Goal: Book appointment/travel/reservation

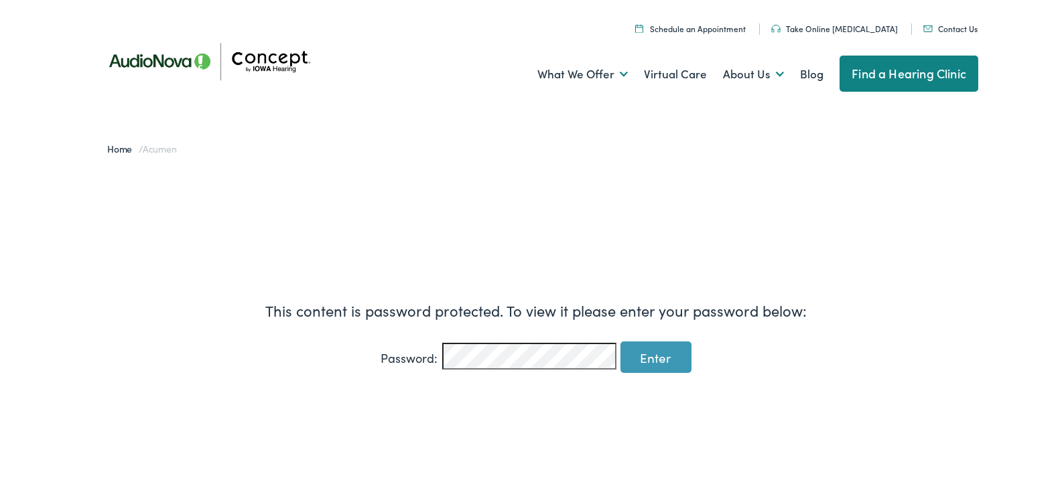
click at [620, 340] on input "Enter" at bounding box center [655, 355] width 71 height 31
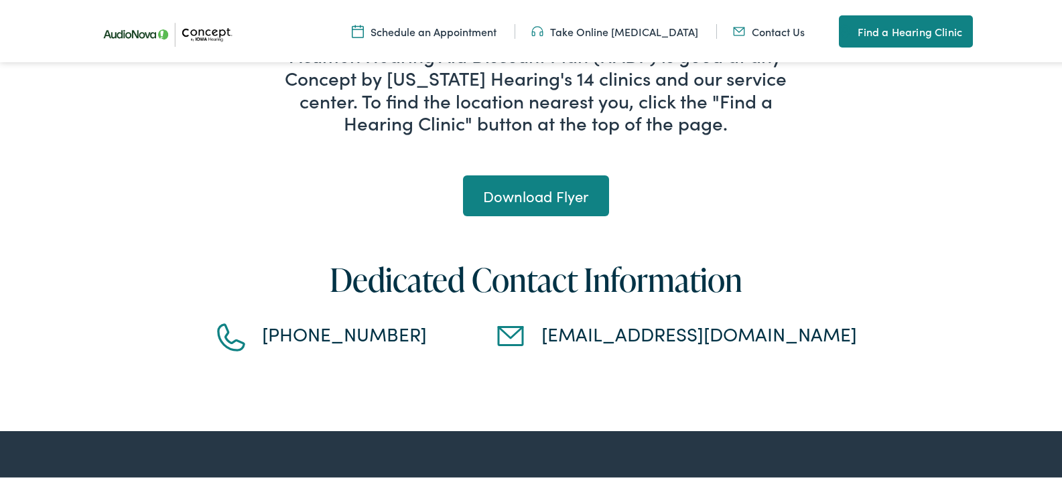
scroll to position [1429, 0]
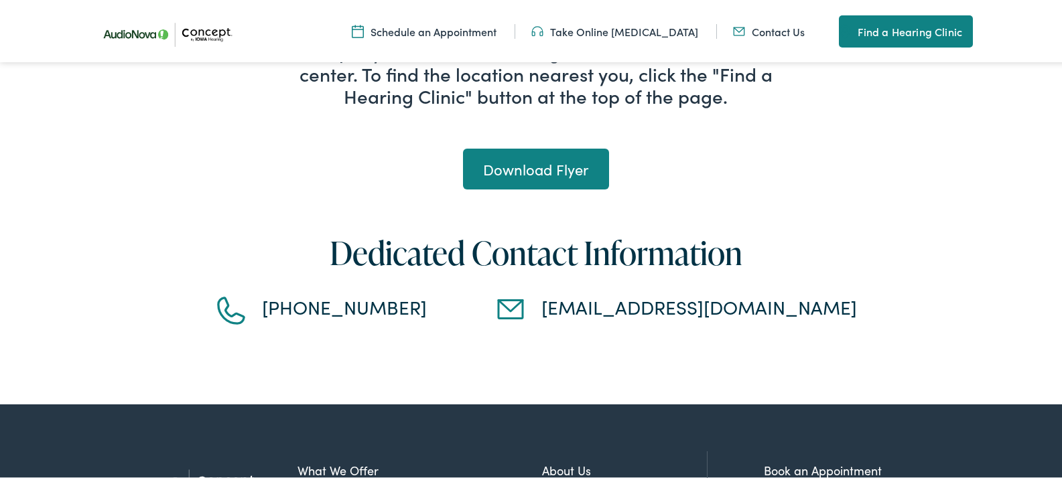
click at [955, 27] on link "Find a Hearing Clinic" at bounding box center [906, 29] width 134 height 32
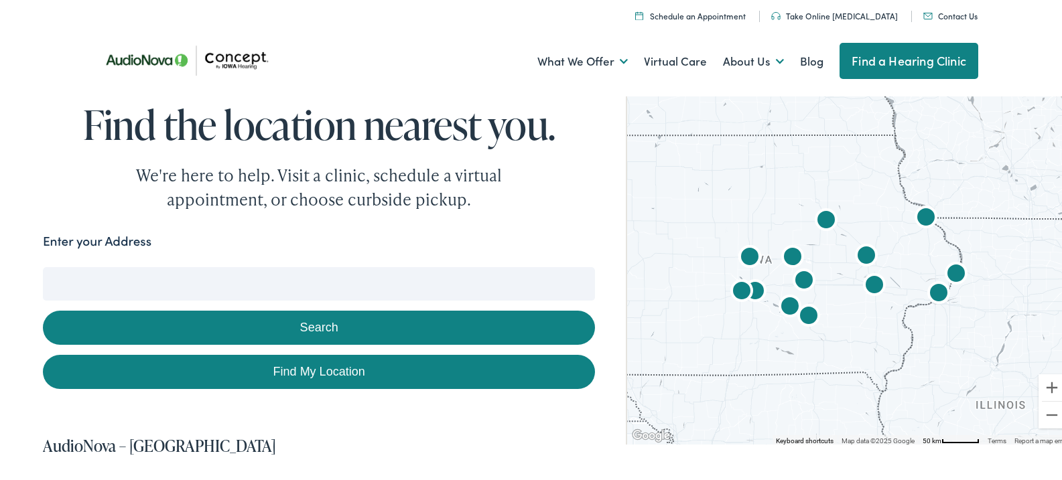
click at [164, 267] on input "Enter your Address" at bounding box center [319, 281] width 552 height 33
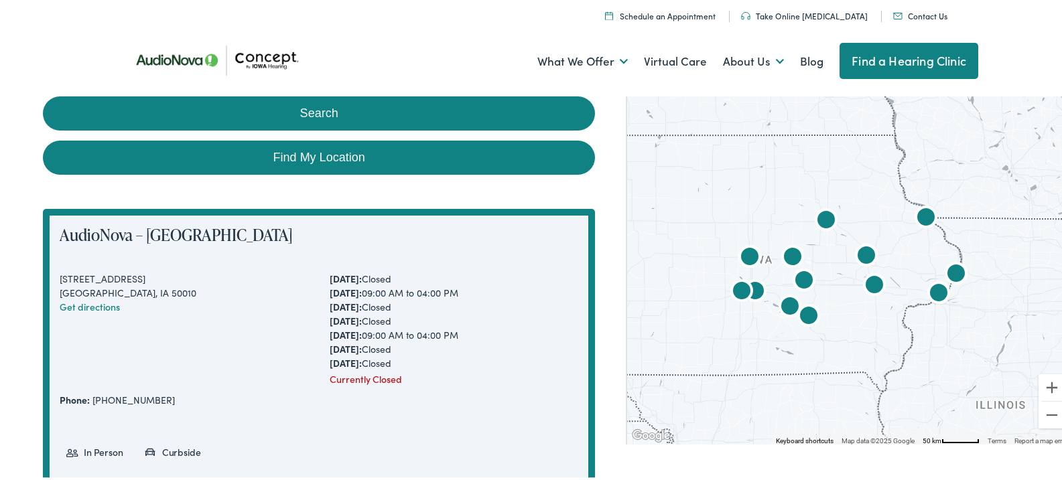
scroll to position [250, 0]
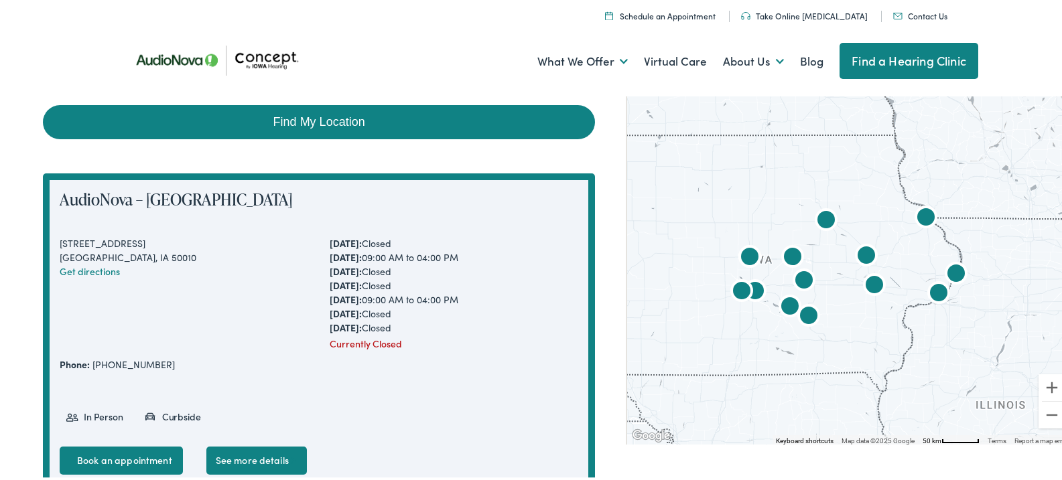
click at [389, 122] on link "Find My Location" at bounding box center [319, 120] width 552 height 34
type input "Waverly, Iowa"
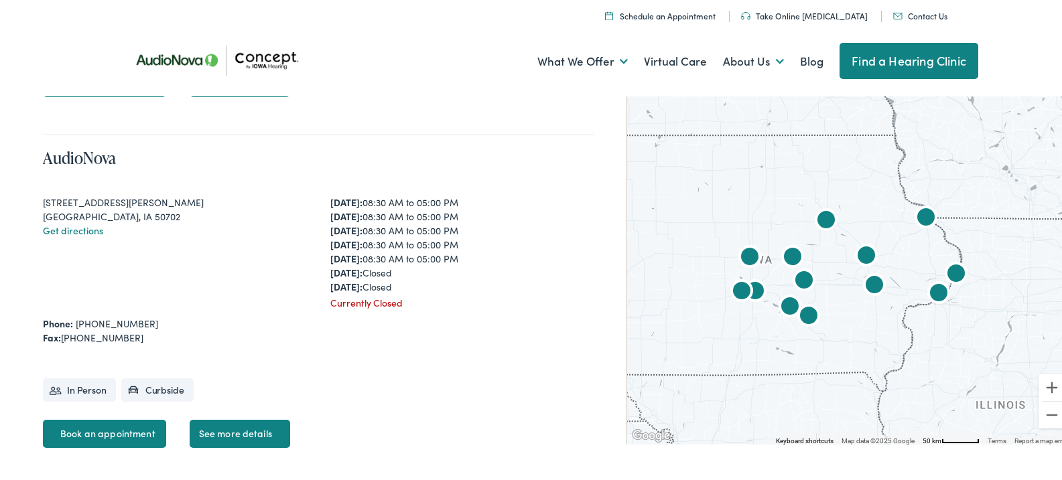
scroll to position [4503, 0]
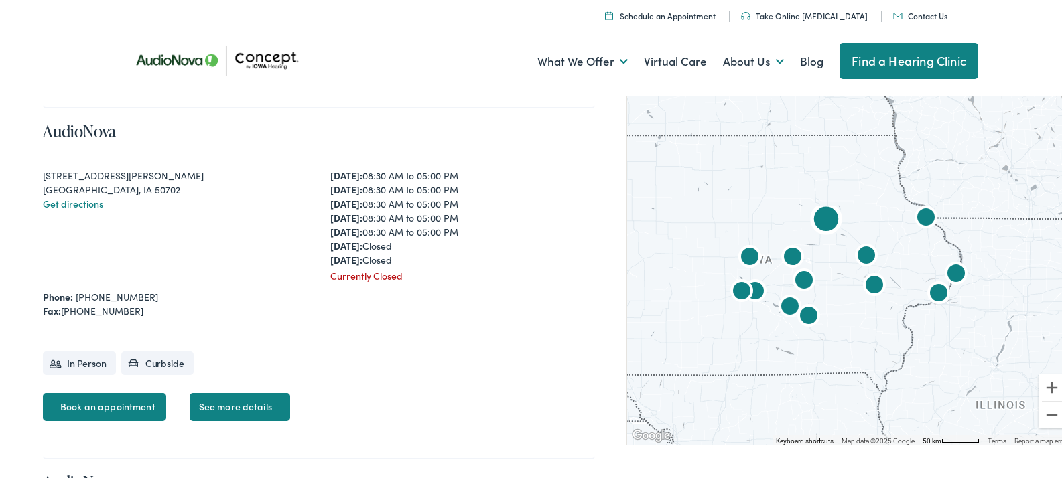
click at [126, 402] on link "Book an appointment" at bounding box center [104, 405] width 123 height 28
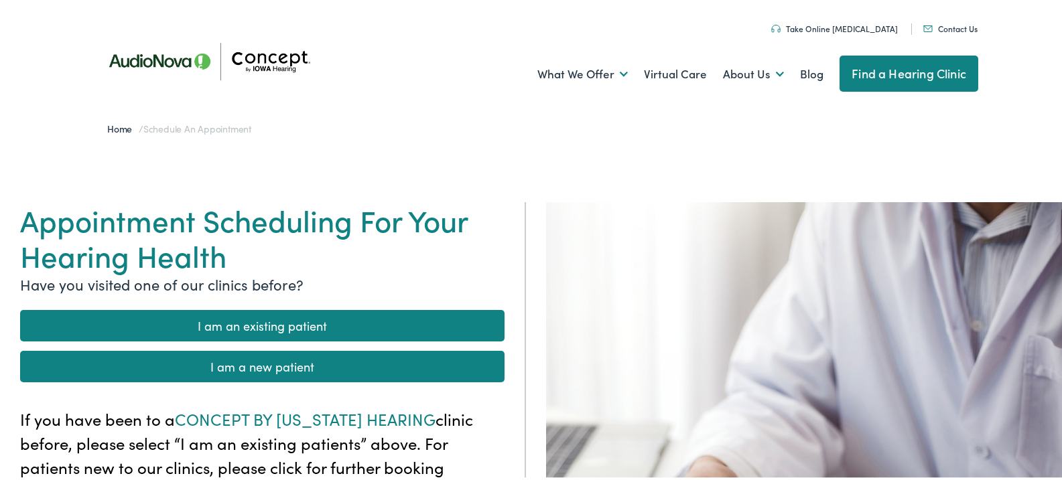
click at [303, 368] on link "I am a new patient" at bounding box center [262, 364] width 484 height 31
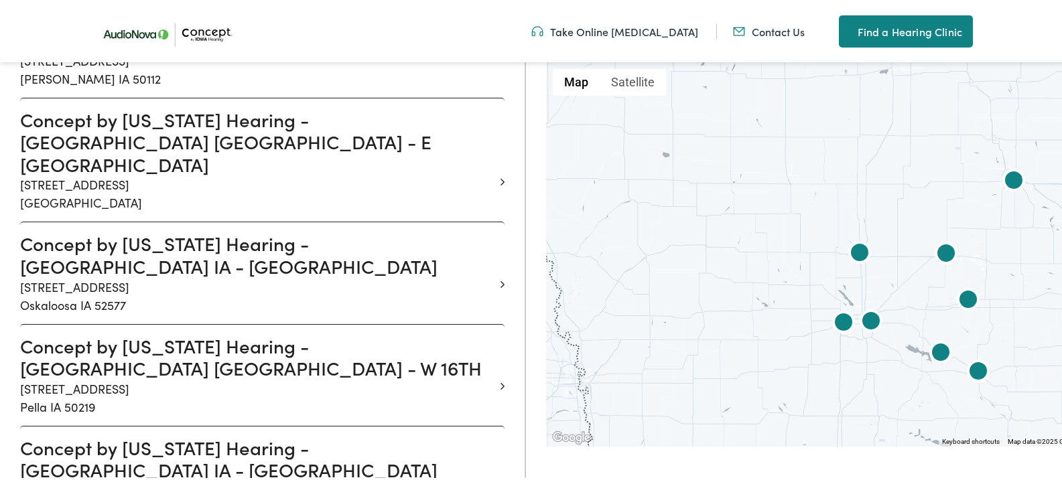
scroll to position [1161, 0]
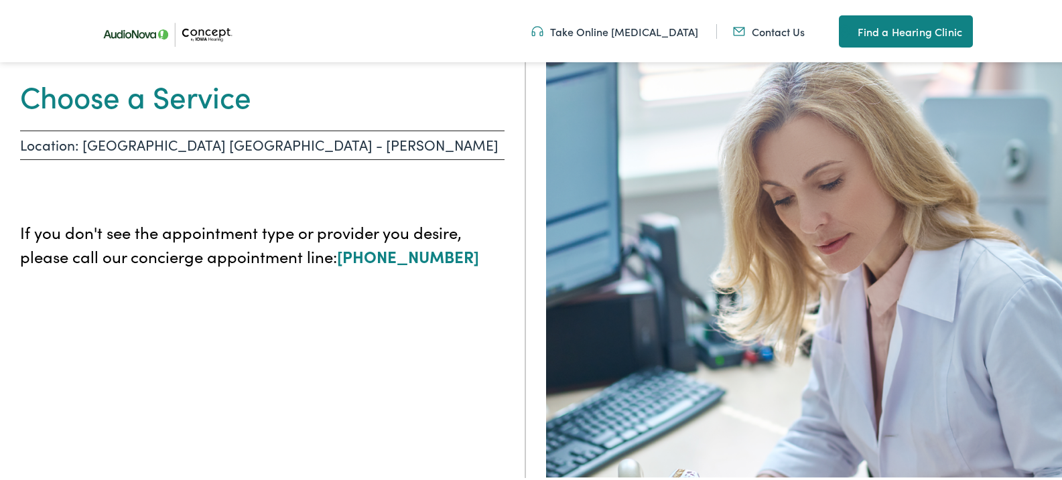
scroll to position [71, 0]
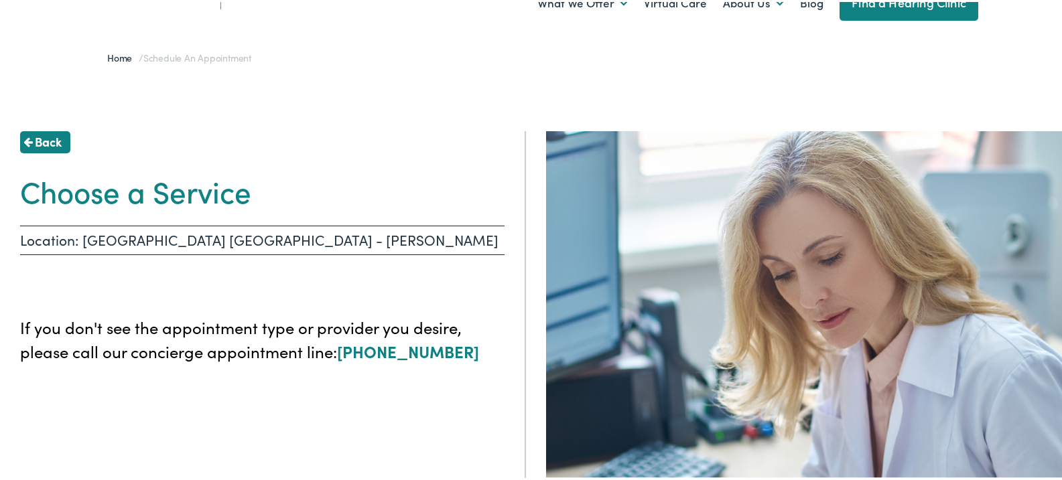
click at [640, 330] on img at bounding box center [809, 389] width 526 height 520
click at [200, 201] on h1 "Choose a Service" at bounding box center [262, 189] width 484 height 36
click at [219, 246] on p "Location: [GEOGRAPHIC_DATA] [GEOGRAPHIC_DATA] - [PERSON_NAME]" at bounding box center [262, 238] width 484 height 29
click at [493, 364] on div "Back Choose a Service Location: WATERLOO IA - KIMBALL If you don't see the appo…" at bounding box center [263, 369] width 526 height 480
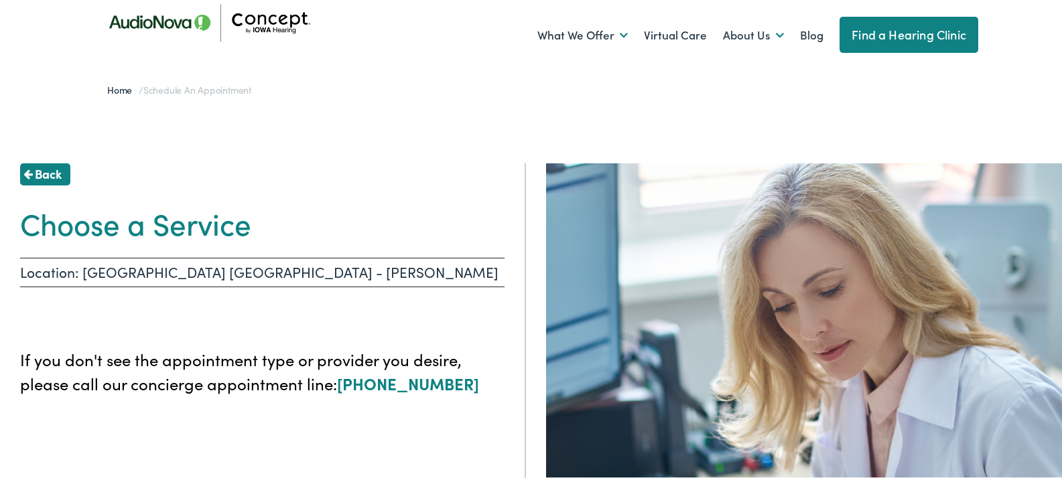
scroll to position [0, 0]
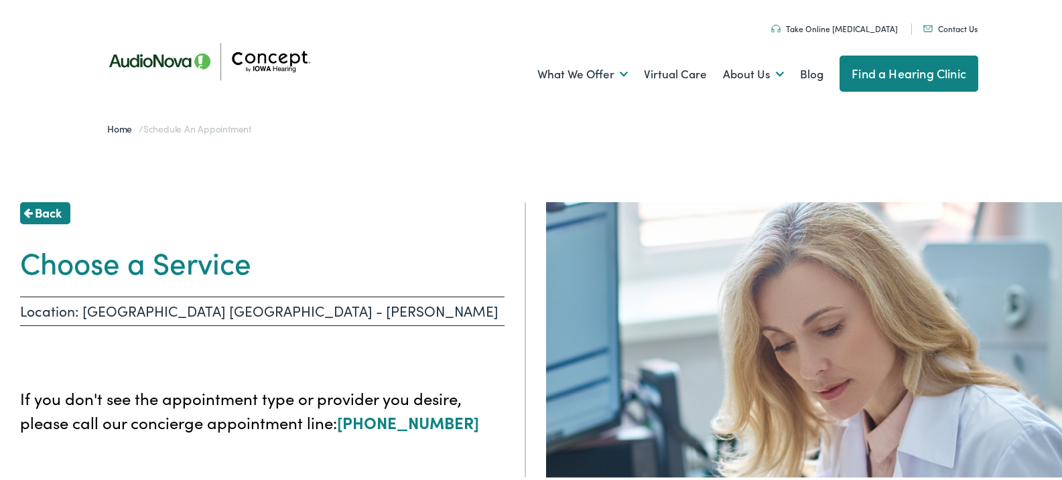
click at [64, 208] on link "Back" at bounding box center [45, 211] width 50 height 22
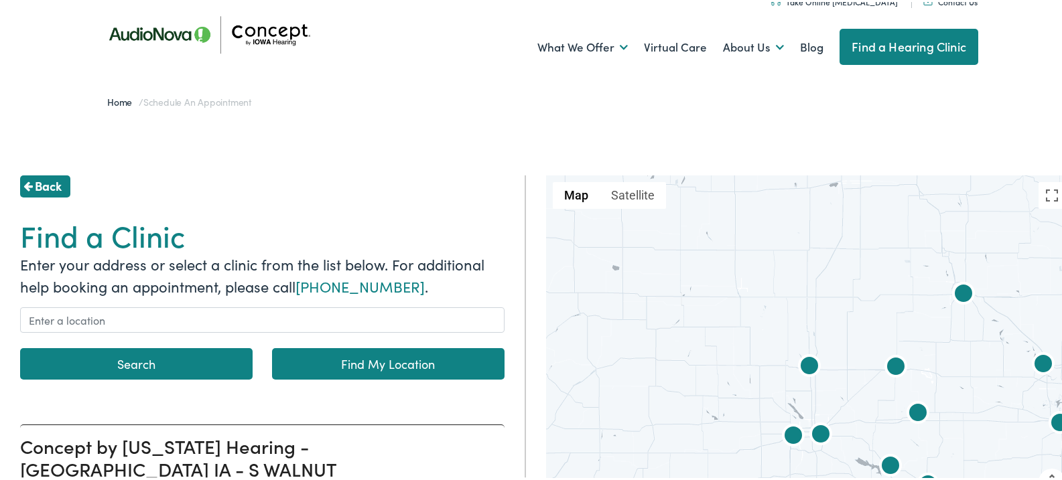
scroll to position [152, 0]
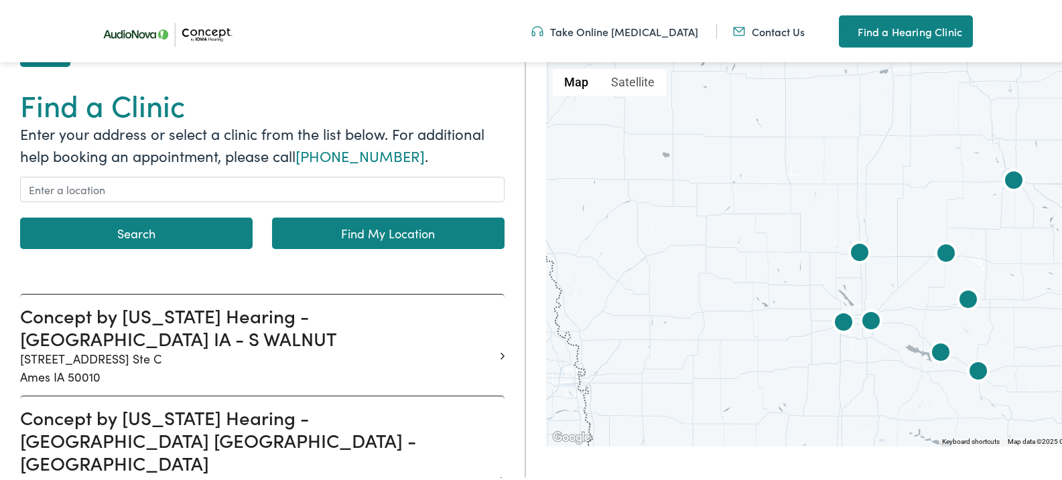
click at [658, 29] on link "Take Online [MEDICAL_DATA]" at bounding box center [614, 29] width 167 height 15
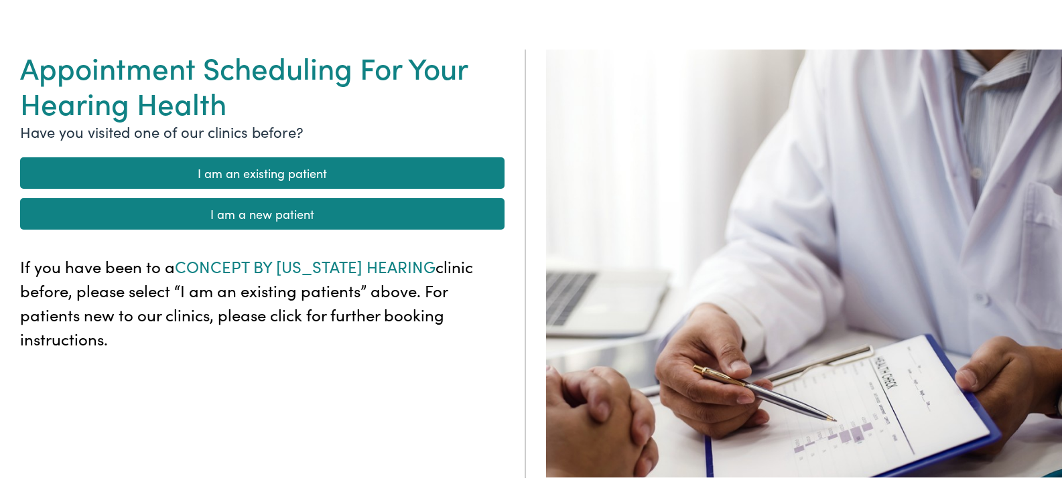
scroll to position [215, 0]
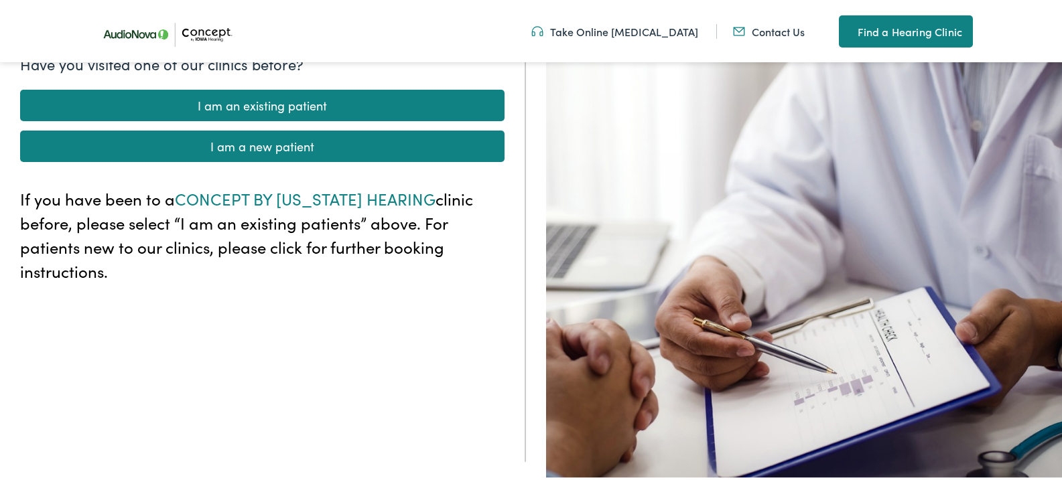
click at [299, 147] on link "I am a new patient" at bounding box center [262, 144] width 484 height 31
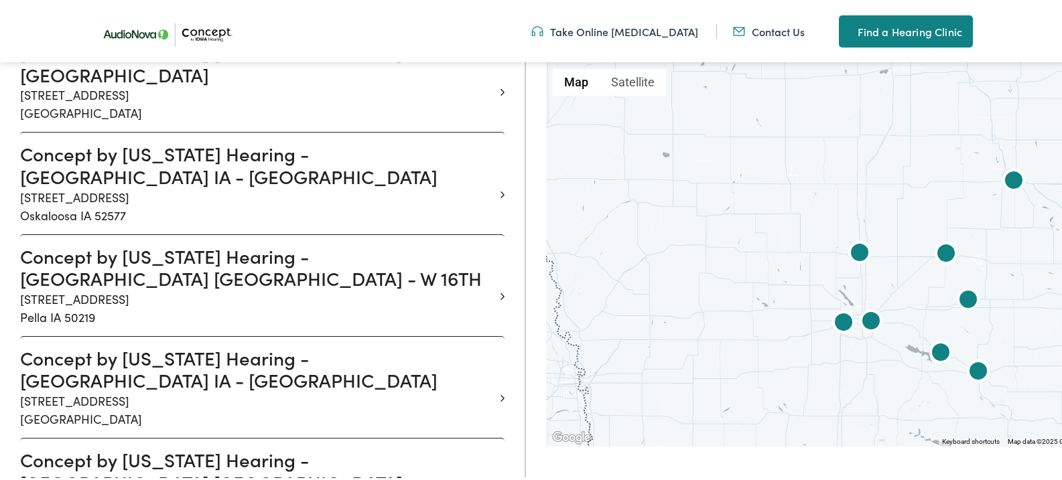
scroll to position [1259, 0]
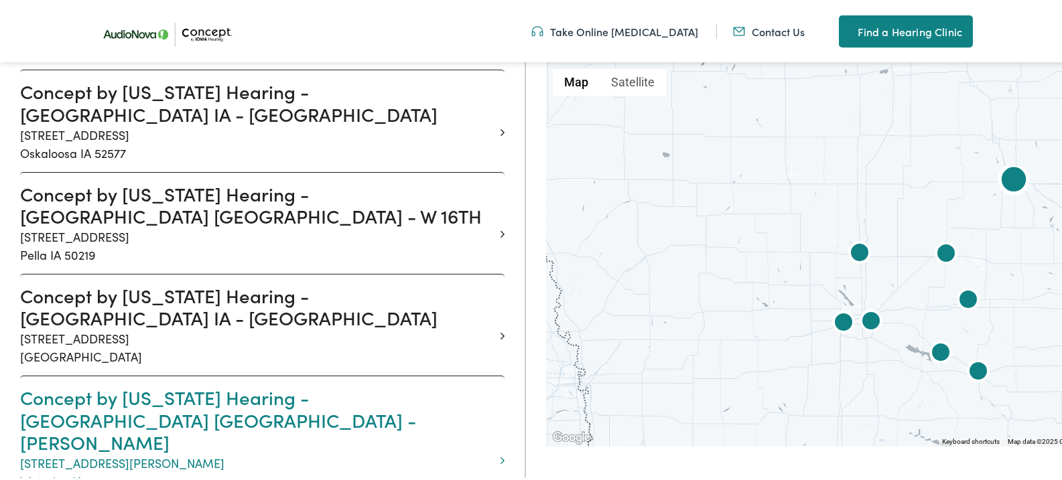
click at [484, 452] on p "[STREET_ADDRESS][PERSON_NAME]" at bounding box center [257, 470] width 474 height 36
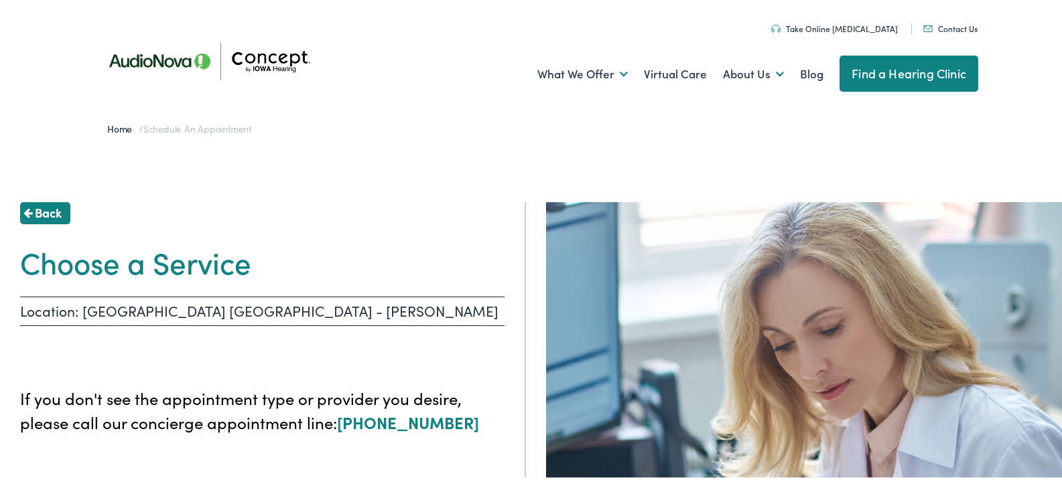
click at [48, 202] on span "Back" at bounding box center [48, 211] width 27 height 18
click at [0, 0] on div at bounding box center [0, 0] width 0 height 0
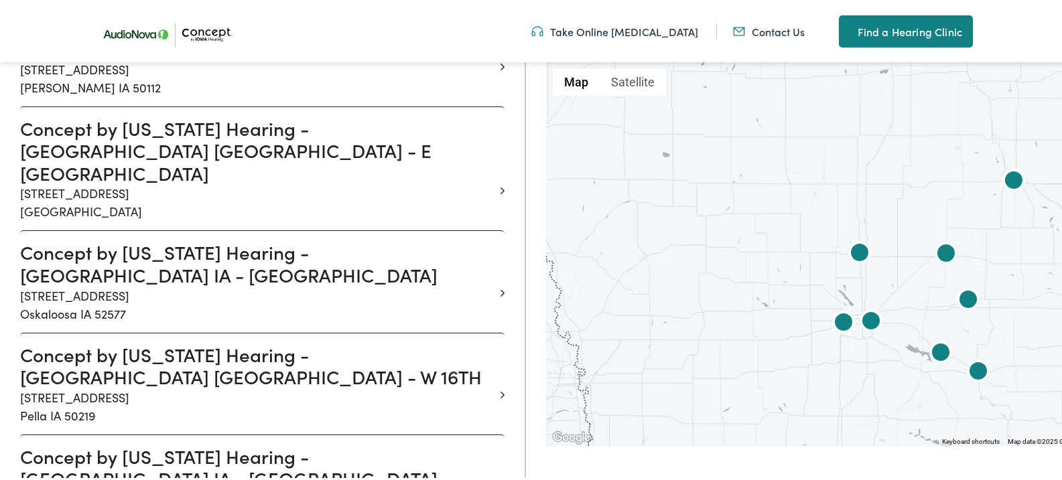
scroll to position [1188, 0]
